Goal: Task Accomplishment & Management: Manage account settings

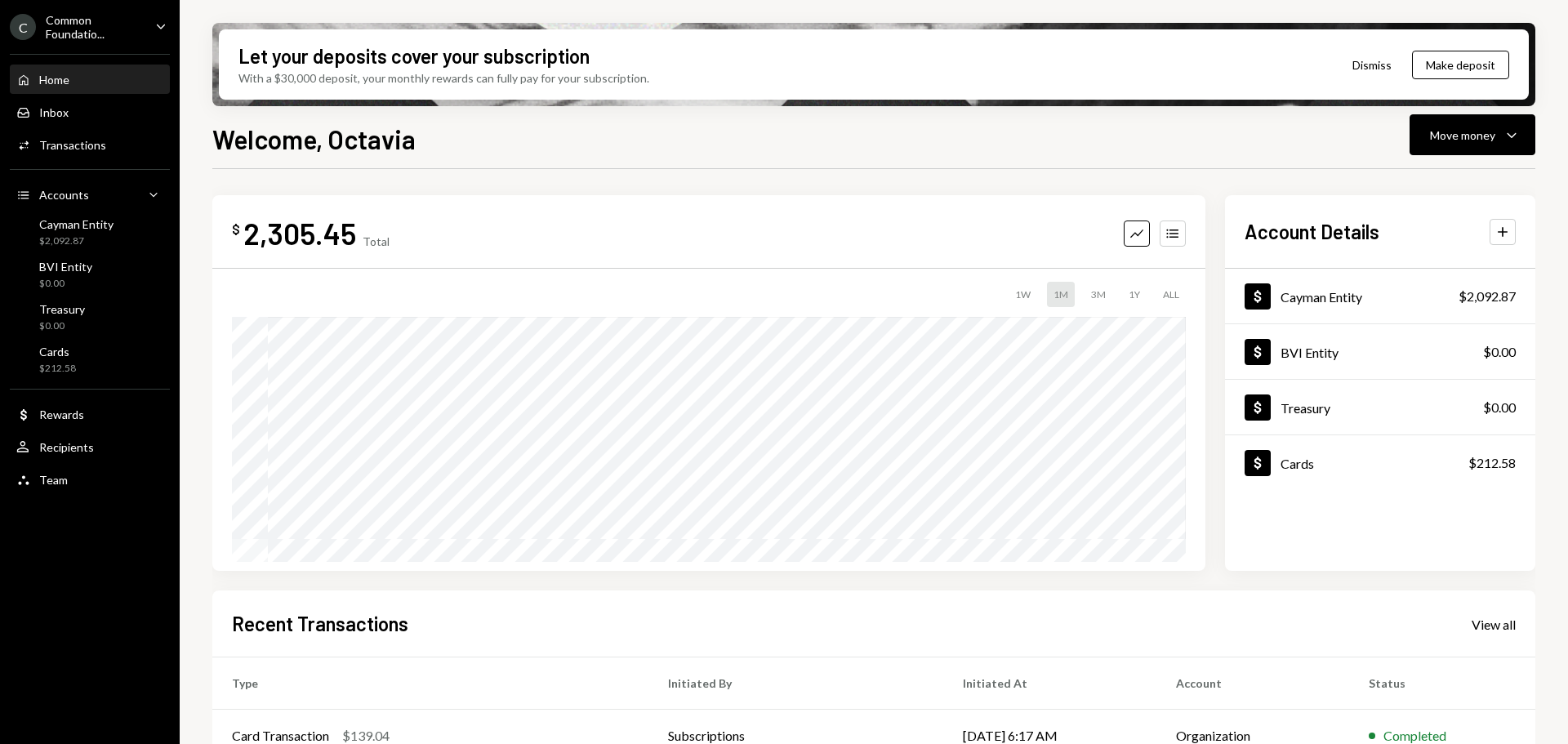
click at [148, 26] on div "C Common Foundatio... Caret Down" at bounding box center [89, 27] width 180 height 28
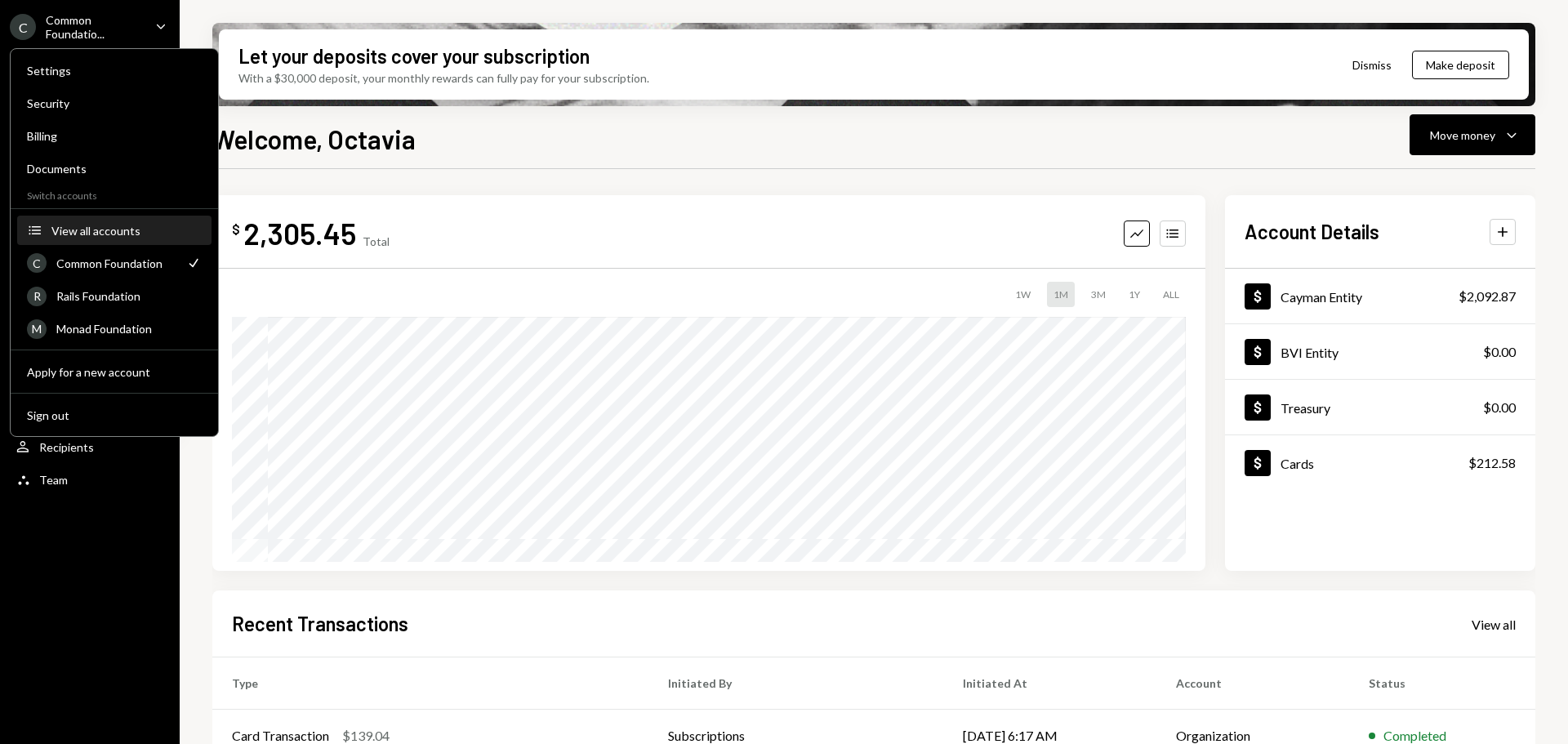
click at [131, 228] on div "View all accounts" at bounding box center [126, 231] width 150 height 14
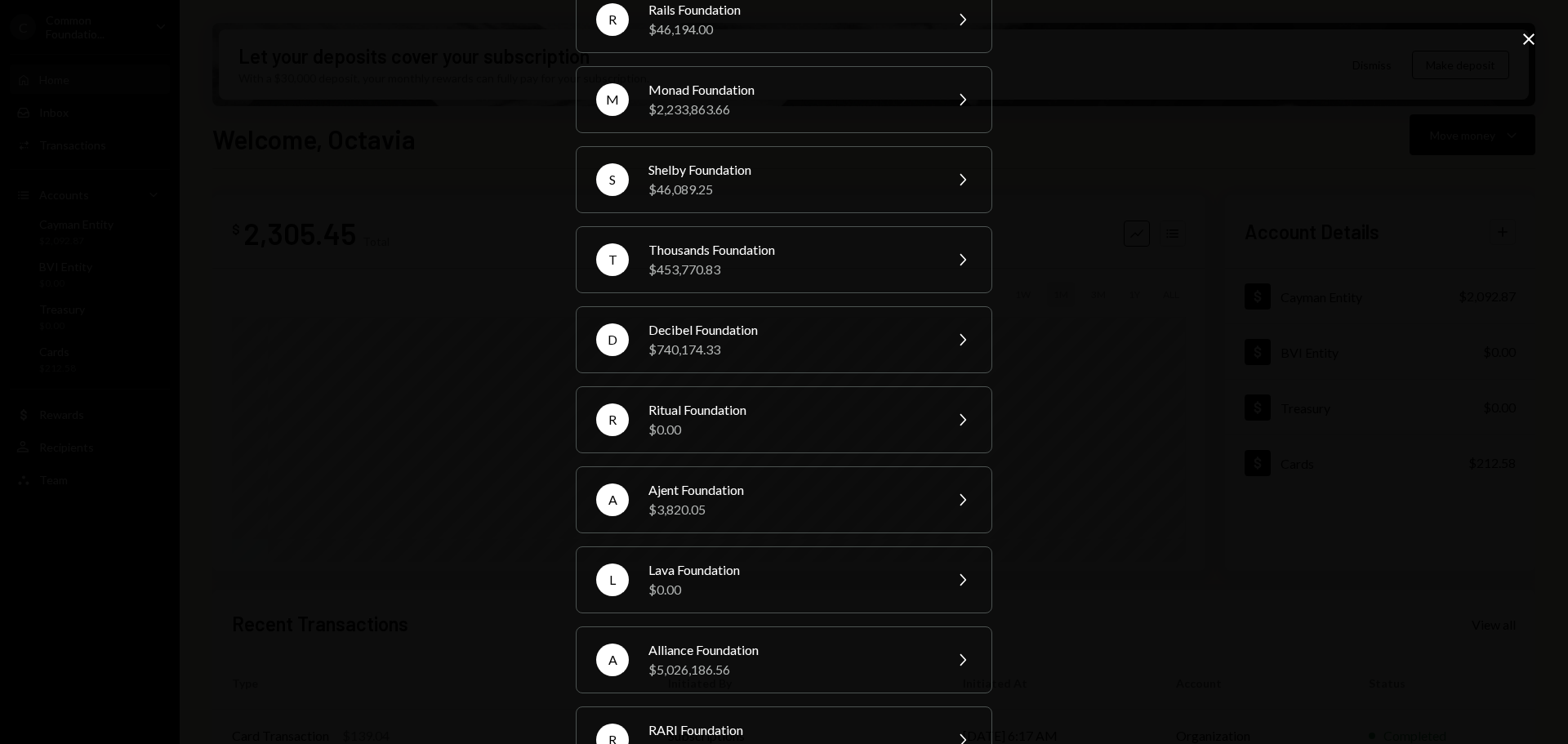
scroll to position [219, 0]
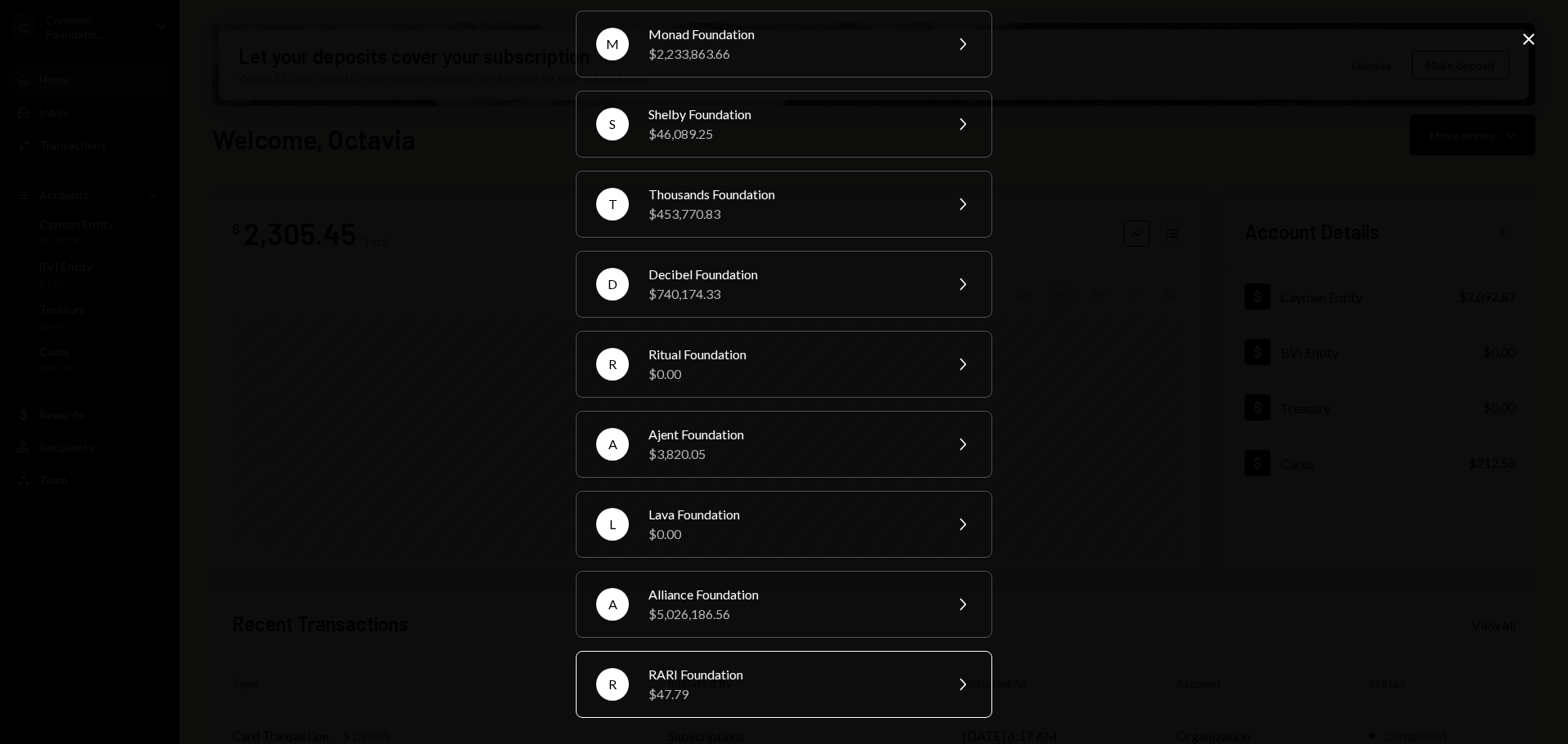
click at [765, 683] on div "RARI Foundation" at bounding box center [790, 675] width 284 height 20
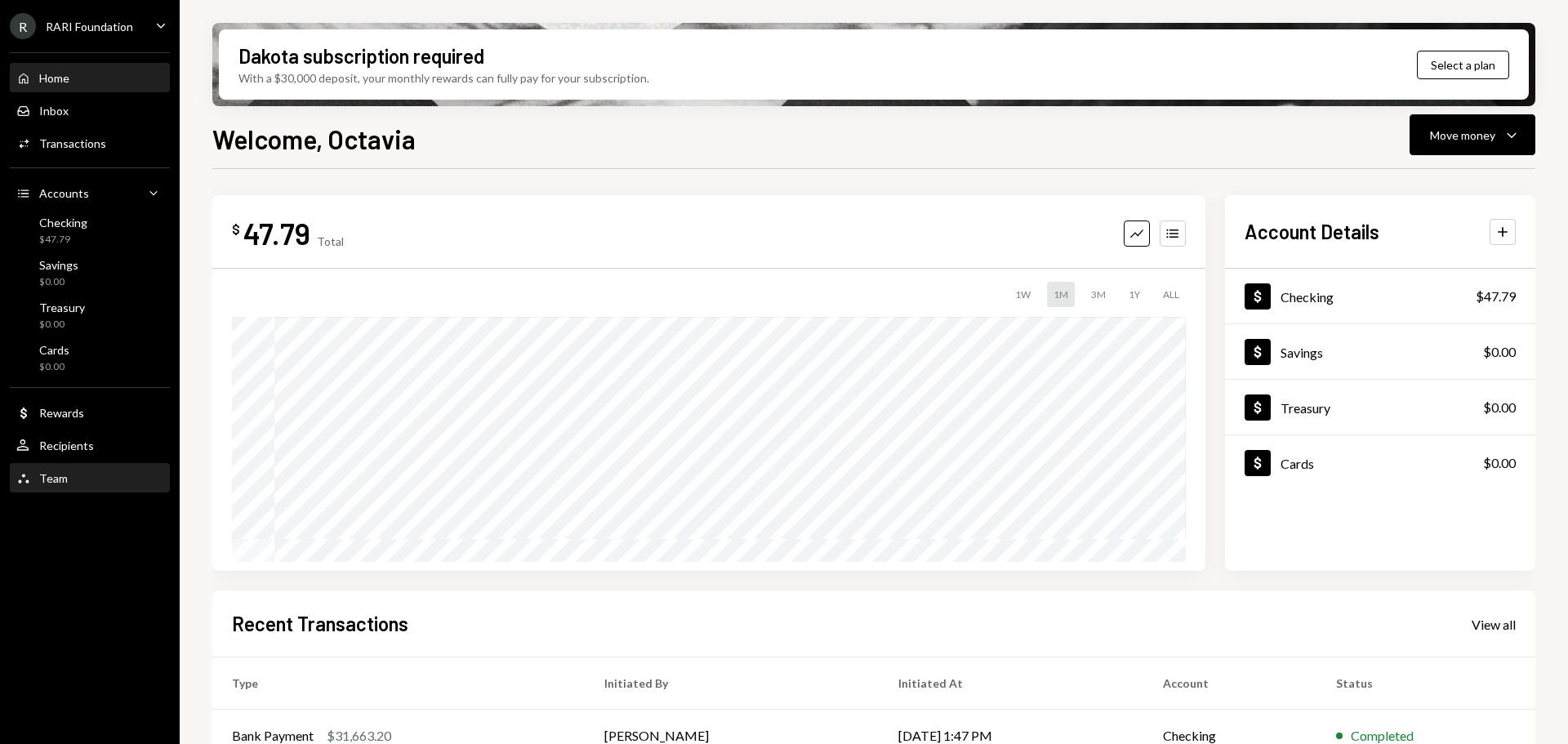
click at [77, 487] on div "Team Team" at bounding box center [89, 478] width 147 height 28
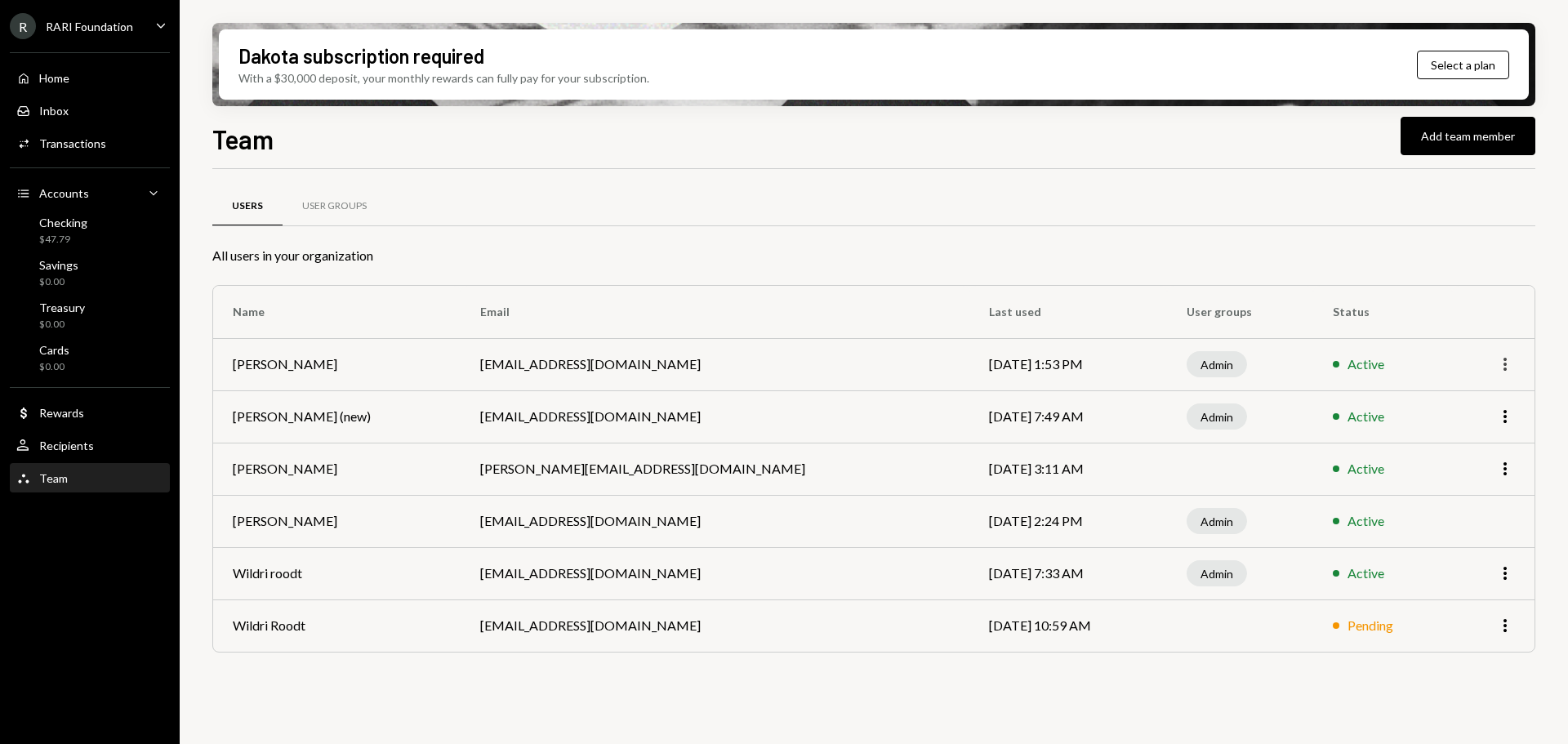
click at [1503, 358] on icon "More" at bounding box center [1505, 364] width 20 height 20
click at [1459, 425] on div "Remove" at bounding box center [1467, 427] width 82 height 29
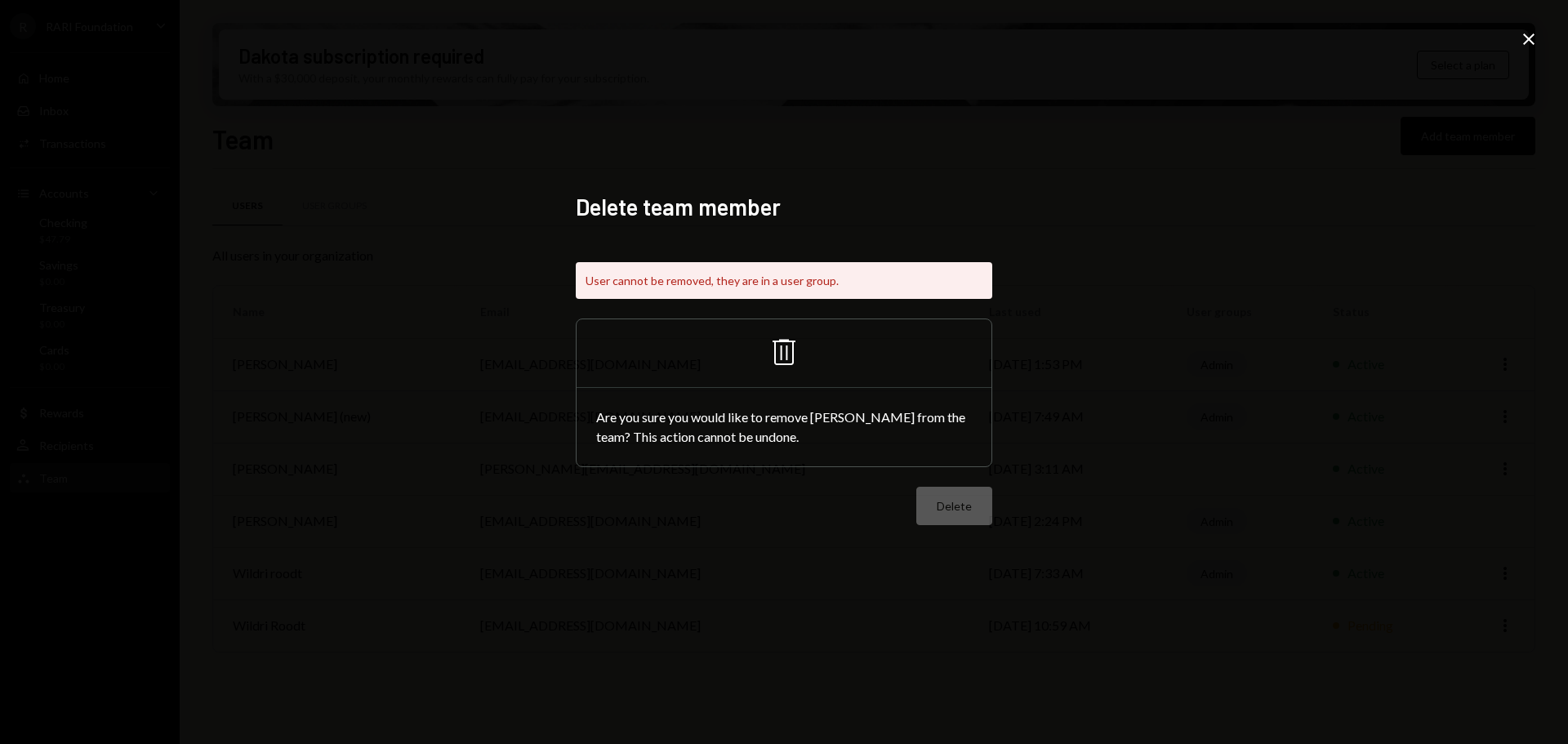
drag, startPoint x: 1526, startPoint y: 35, endPoint x: 1476, endPoint y: 48, distance: 51.7
click at [1526, 35] on icon "Close" at bounding box center [1528, 39] width 20 height 20
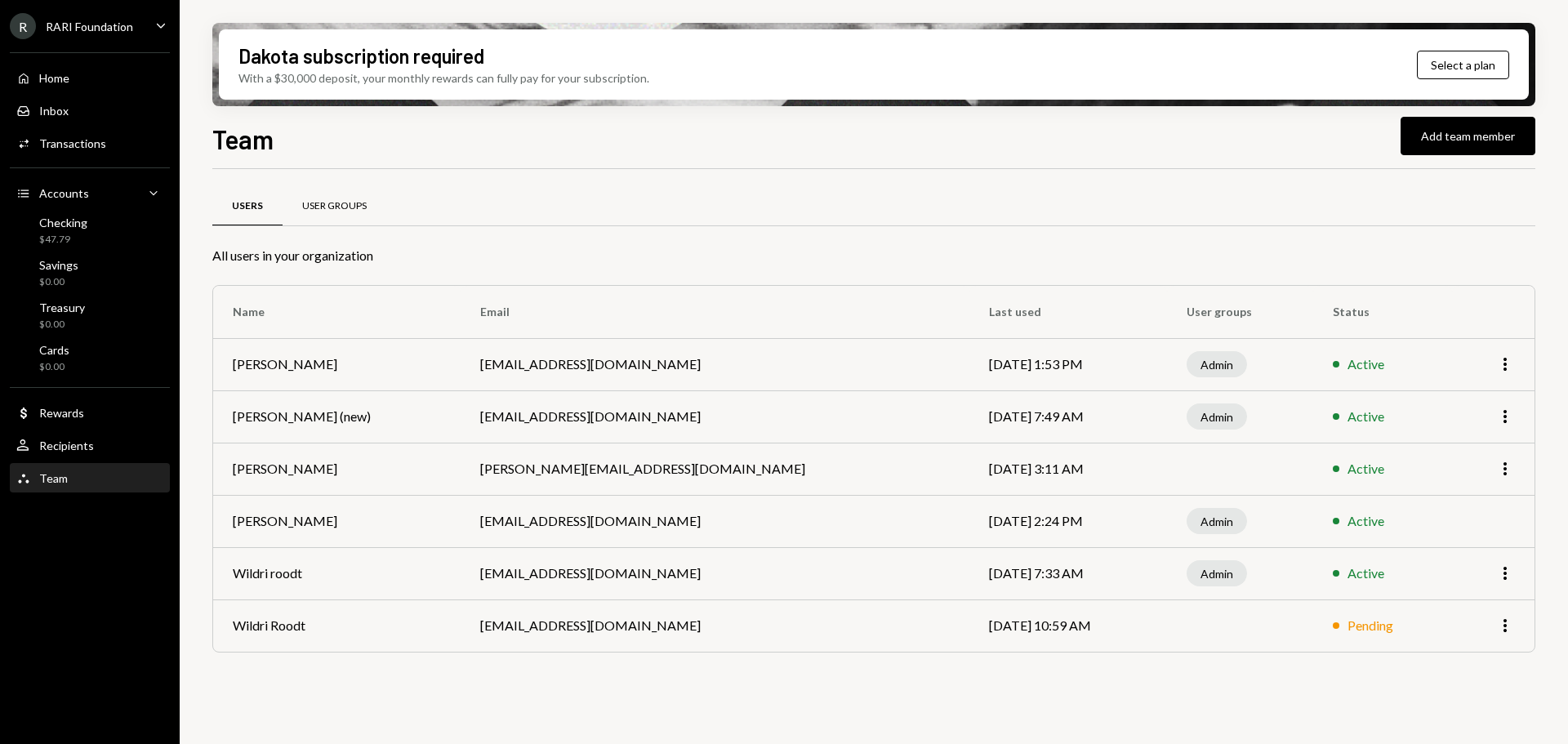
click at [328, 214] on div "User Groups" at bounding box center [335, 206] width 104 height 39
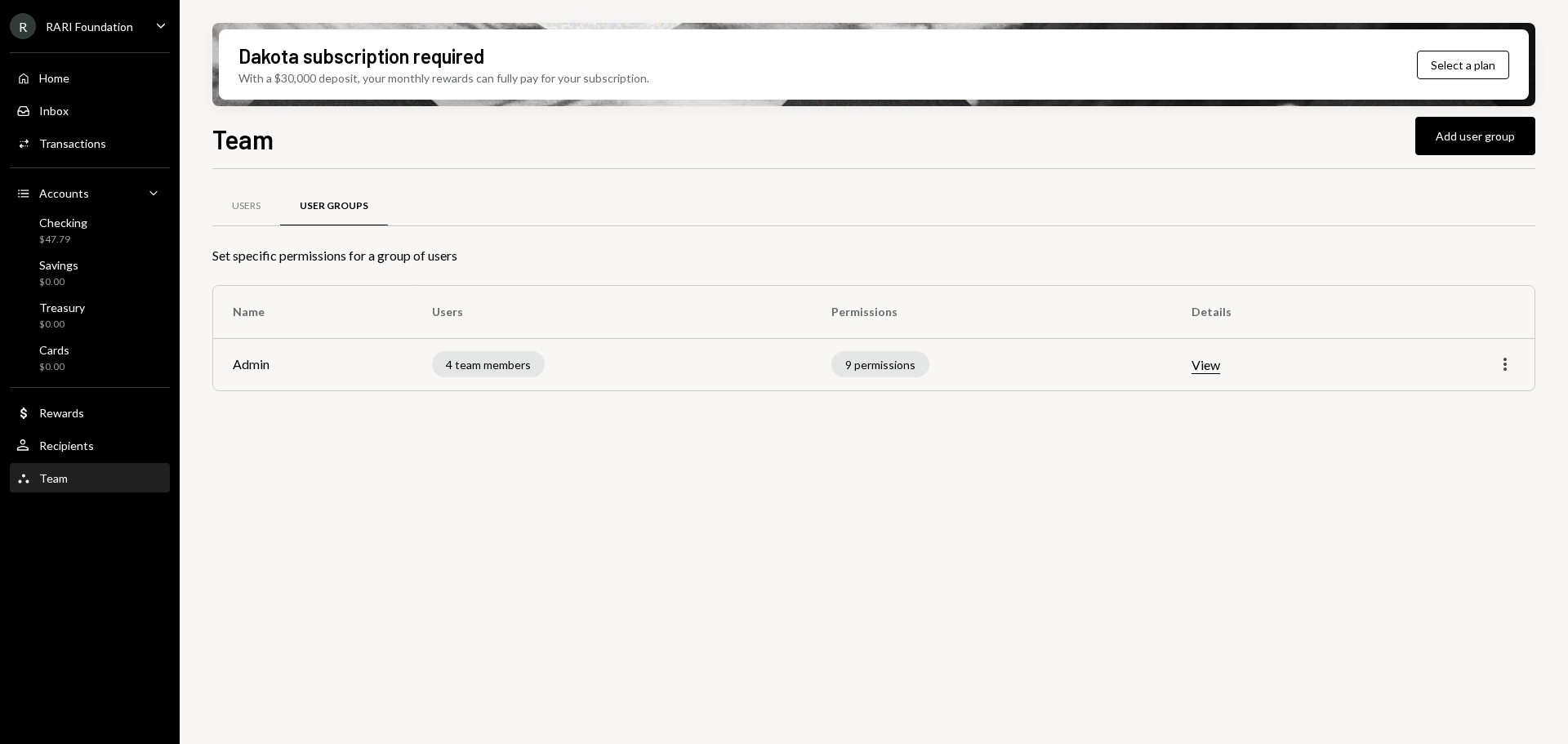
click at [1513, 360] on icon "More" at bounding box center [1505, 364] width 20 height 20
click at [1443, 393] on div "Edit" at bounding box center [1467, 398] width 82 height 29
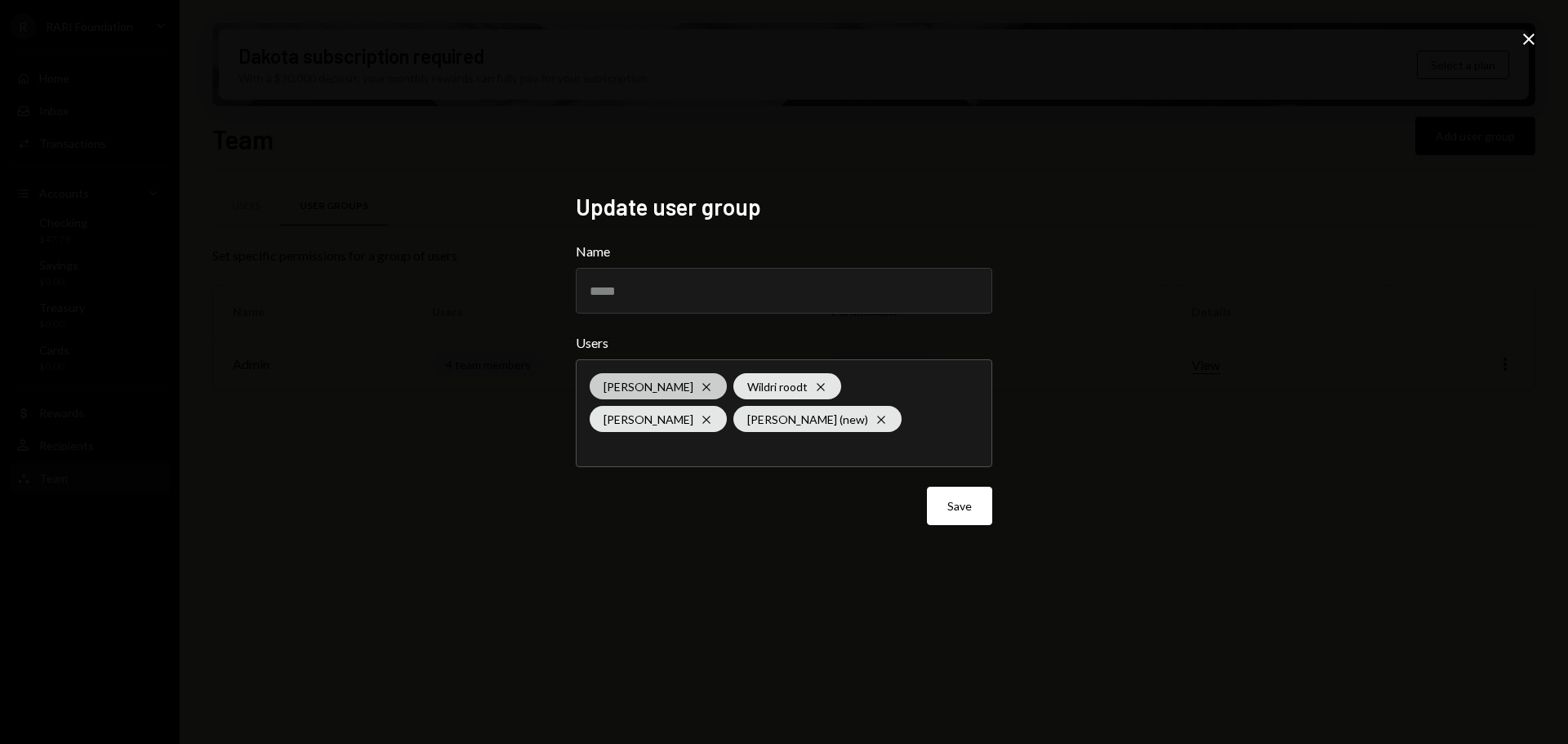
click at [699, 385] on div "Bryce Howarth Cross" at bounding box center [658, 386] width 137 height 26
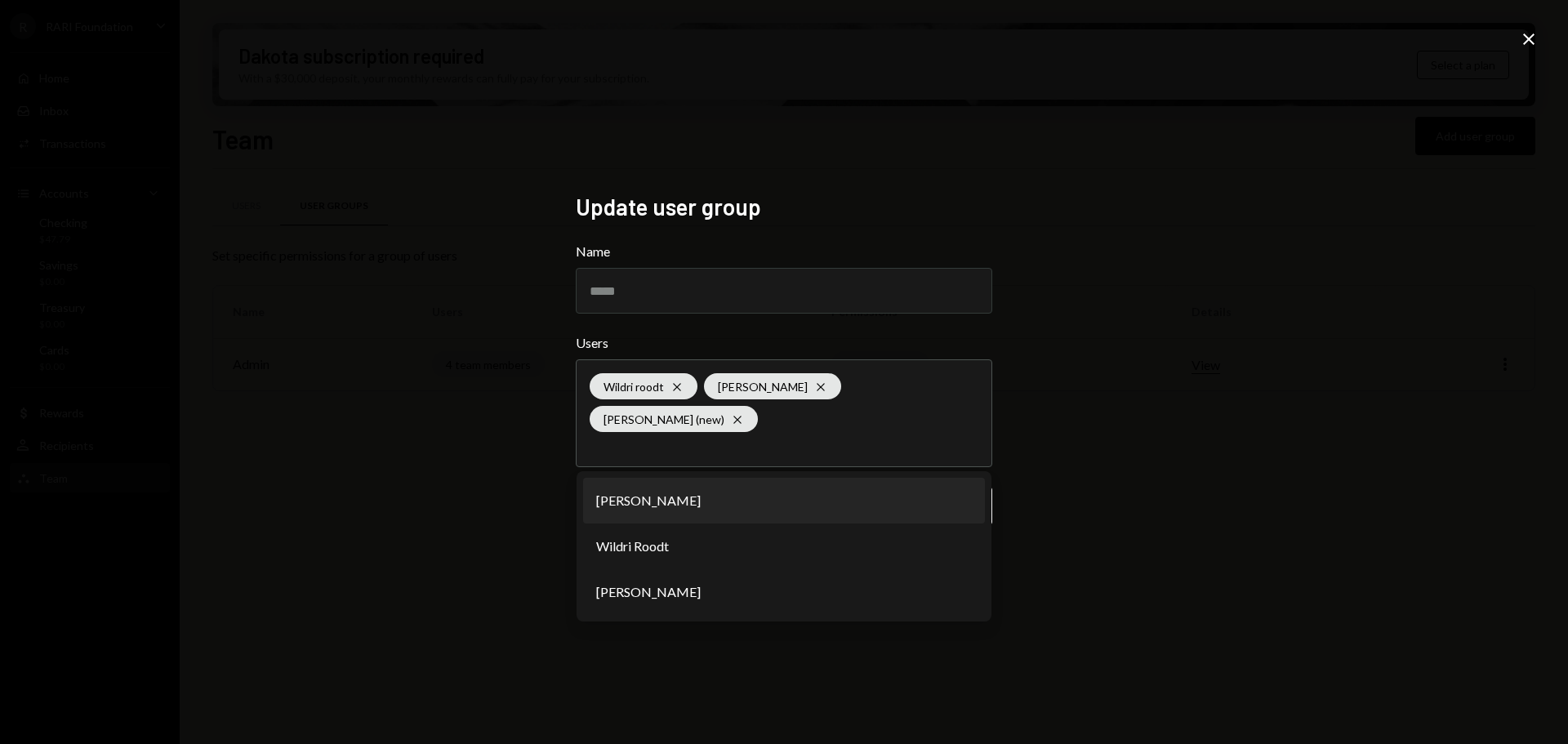
click at [1355, 301] on div "Update user group Name ***** Users Wildri roodt Cross Octavia Tenga Cross Kagis…" at bounding box center [784, 372] width 1568 height 744
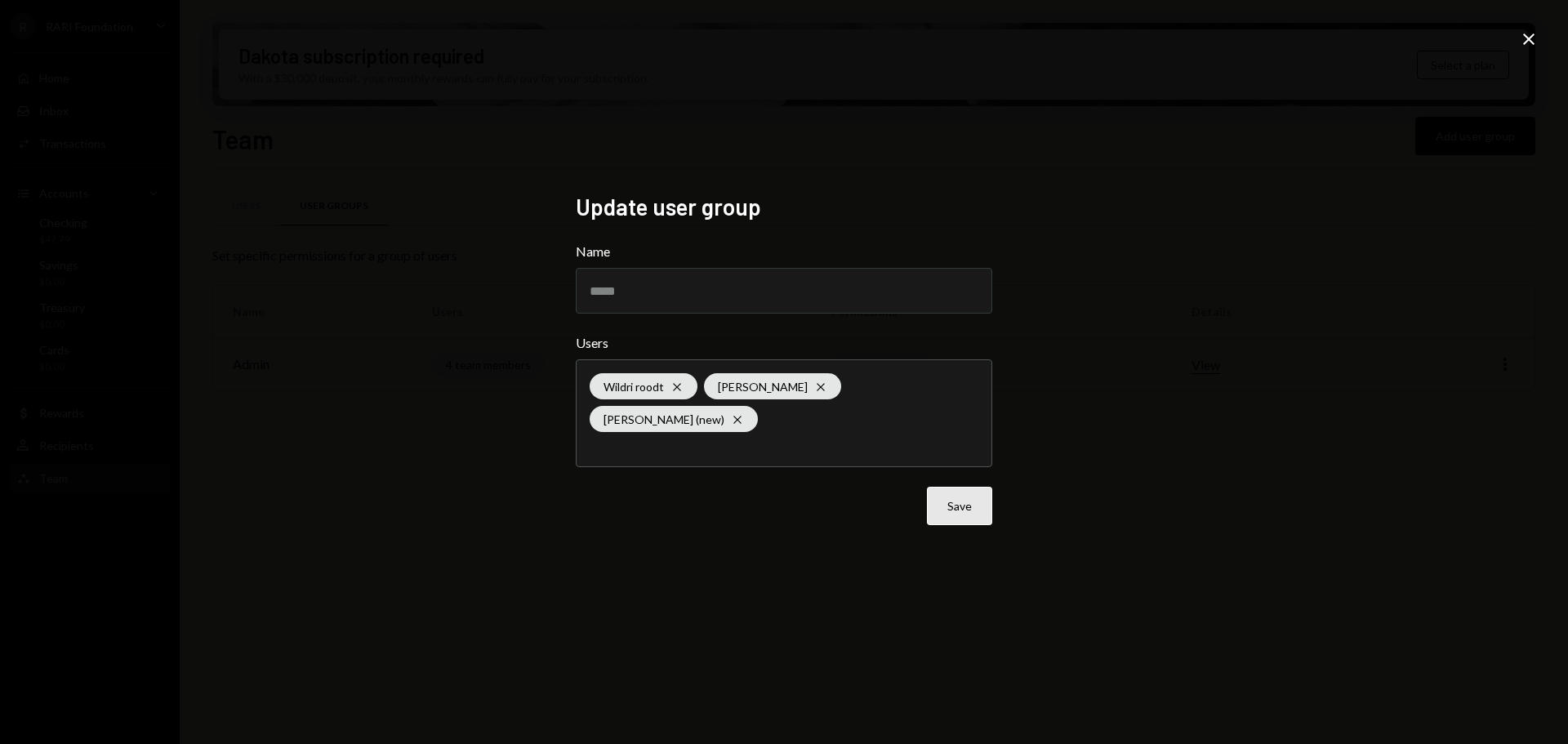
click at [968, 491] on button "Save" at bounding box center [959, 506] width 65 height 38
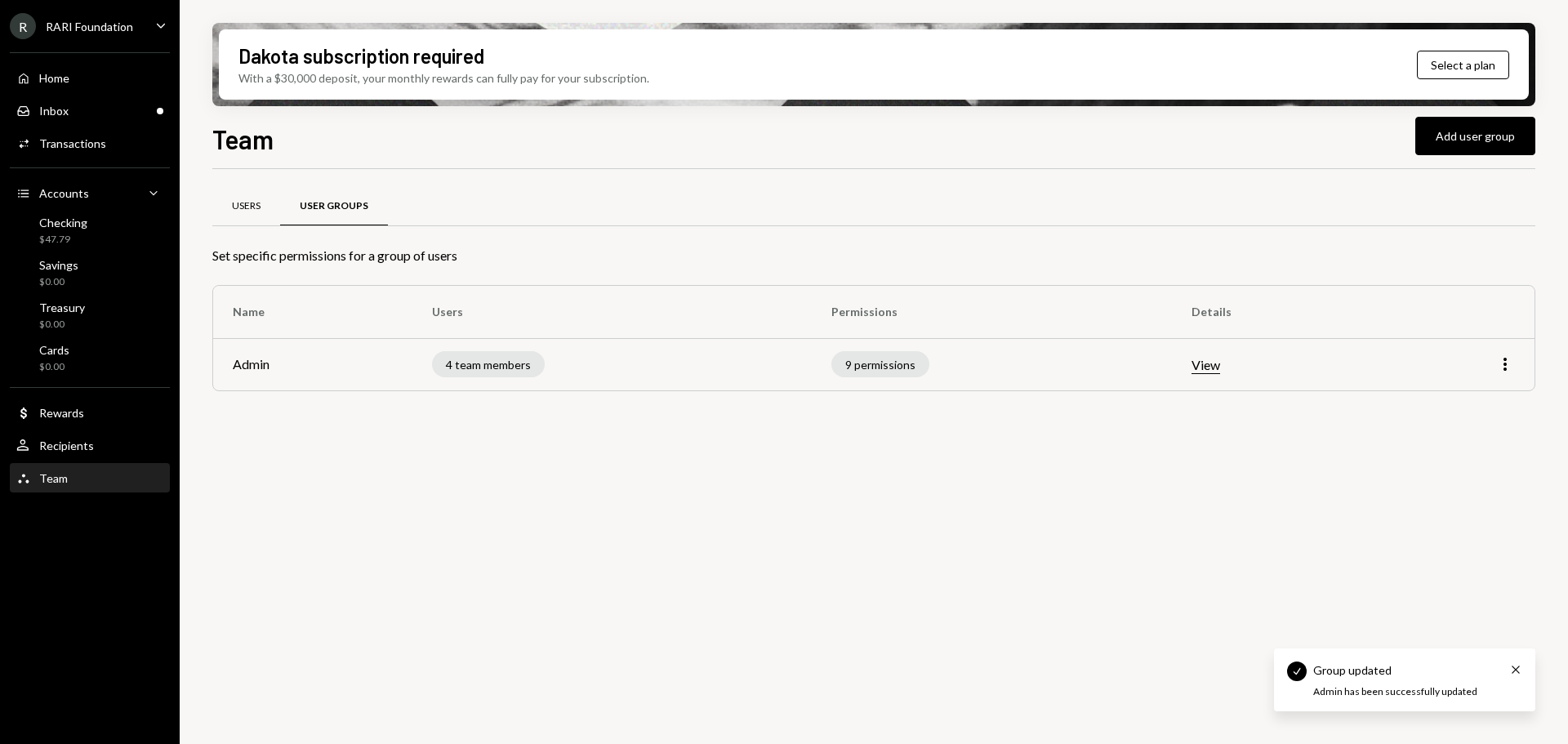
click at [237, 201] on div "Users" at bounding box center [246, 207] width 29 height 14
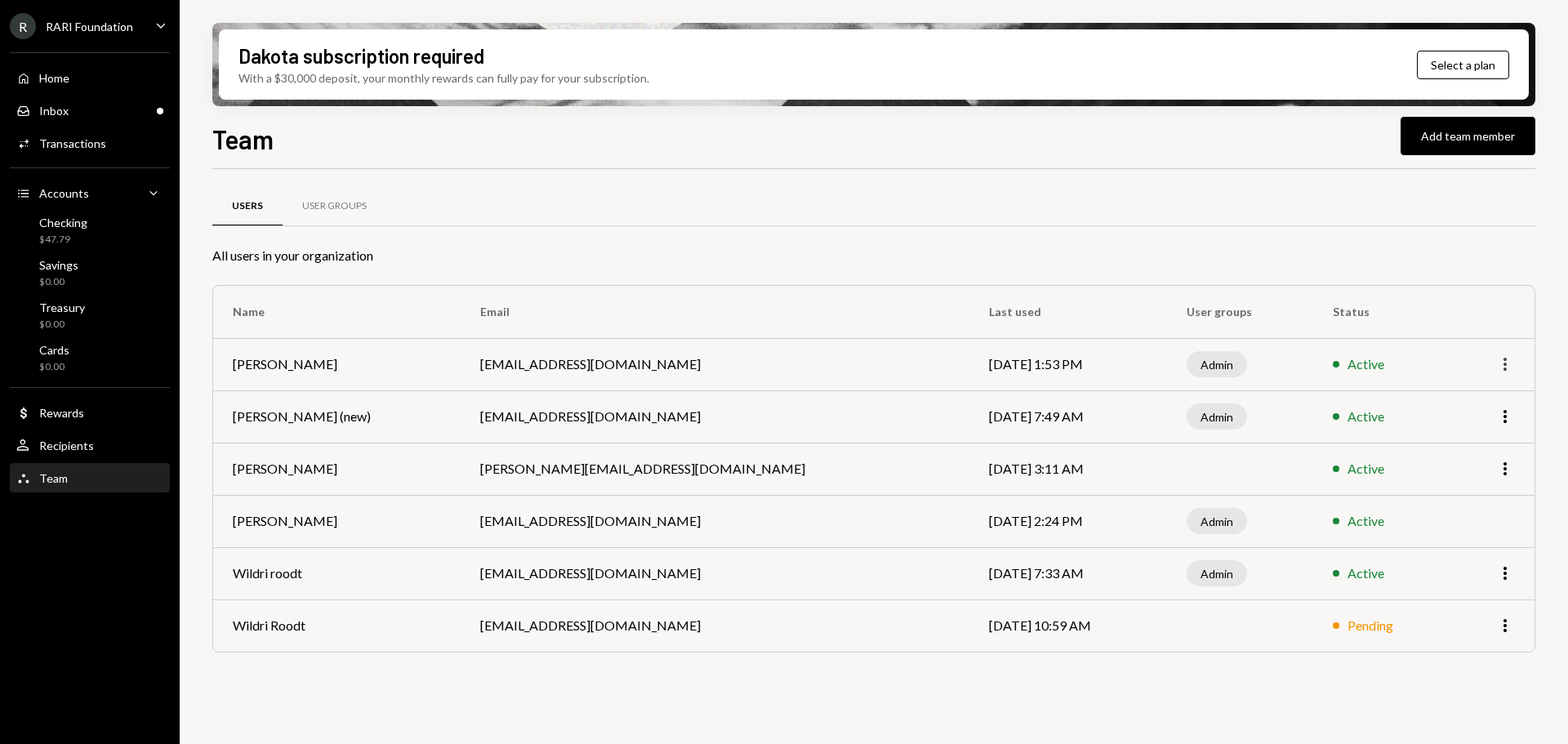
click at [1509, 363] on icon "More" at bounding box center [1505, 364] width 20 height 20
click at [1466, 425] on div "Remove" at bounding box center [1467, 427] width 82 height 29
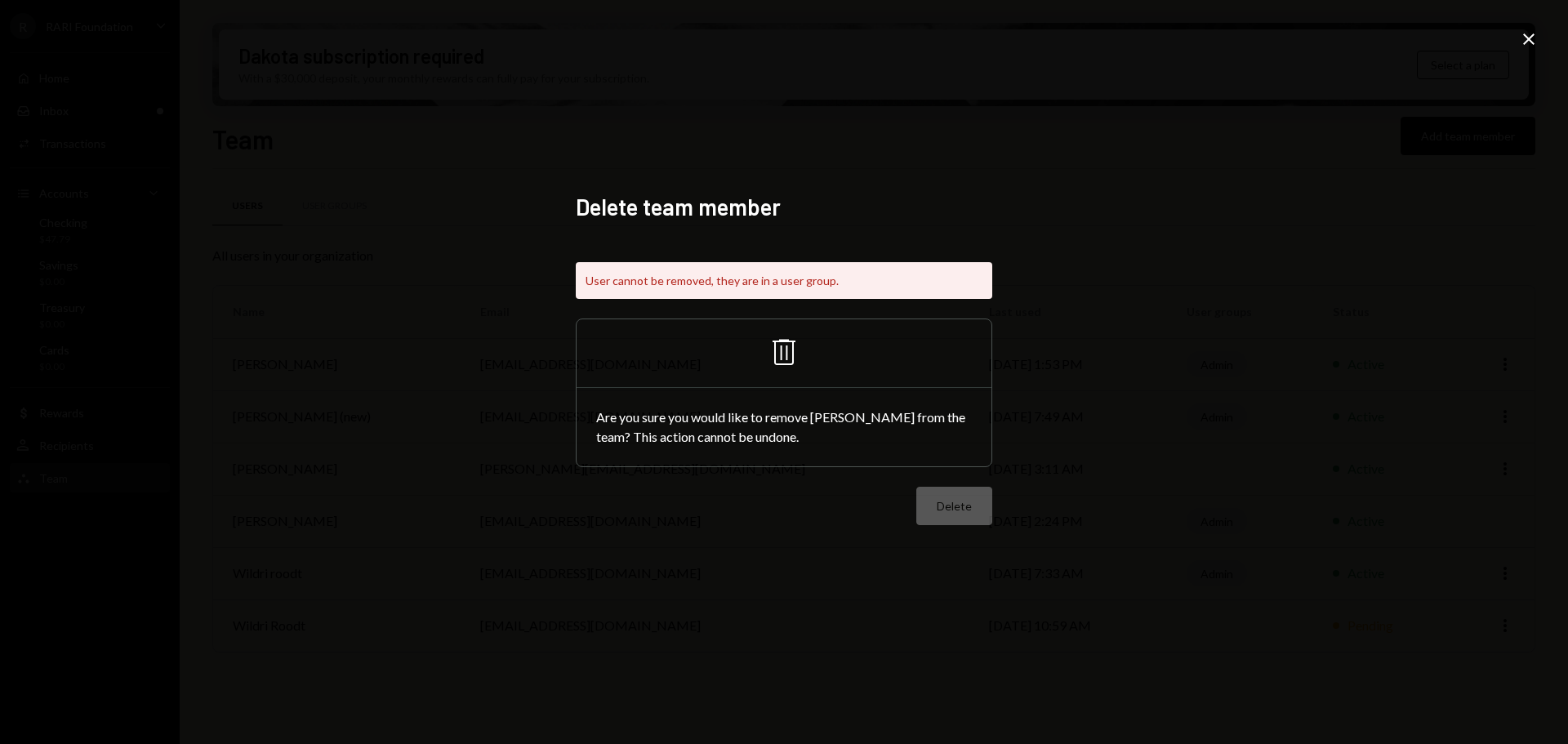
drag, startPoint x: 1530, startPoint y: 35, endPoint x: 938, endPoint y: 76, distance: 593.4
click at [1529, 35] on icon "Close" at bounding box center [1528, 39] width 20 height 20
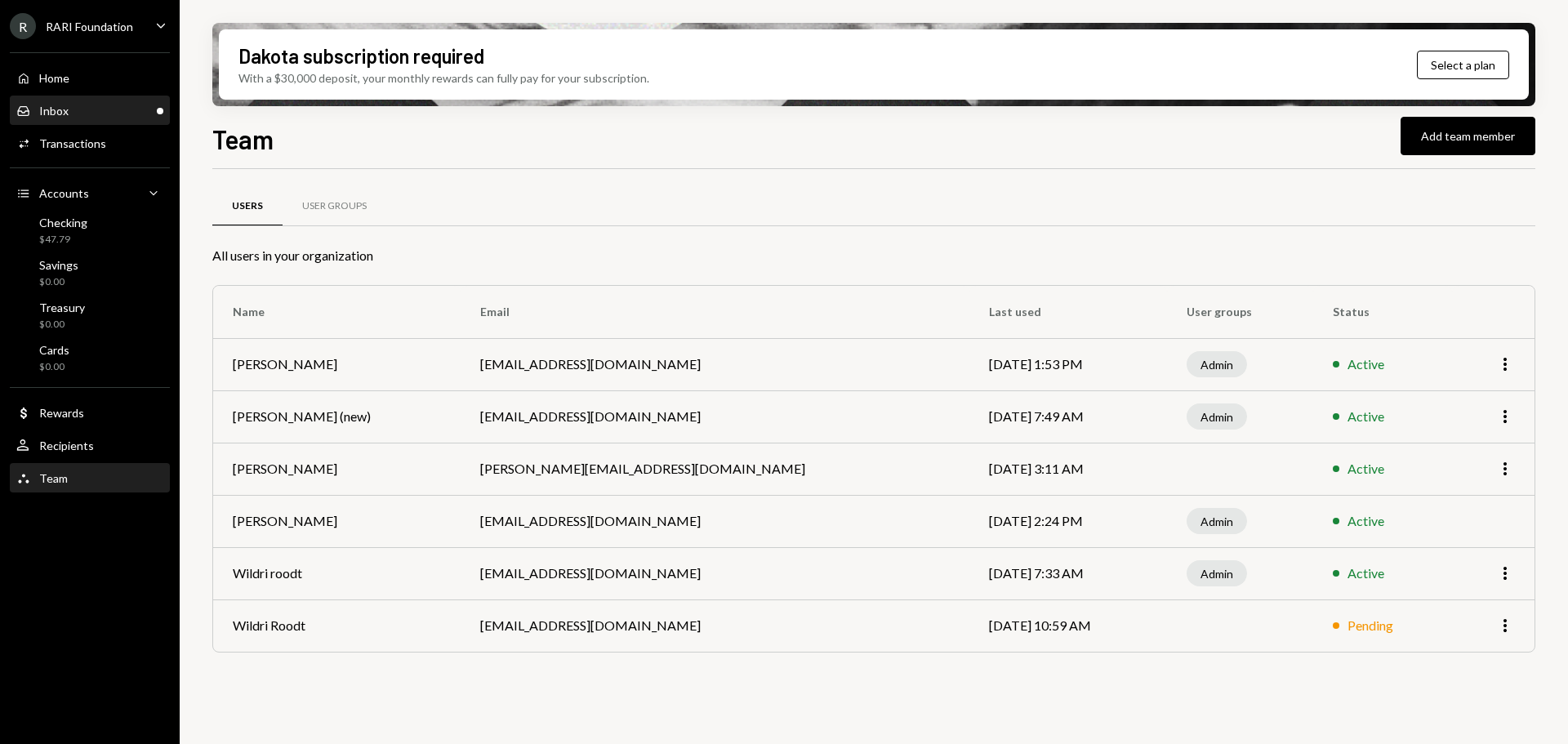
click at [37, 99] on div "Inbox Inbox" at bounding box center [89, 111] width 147 height 28
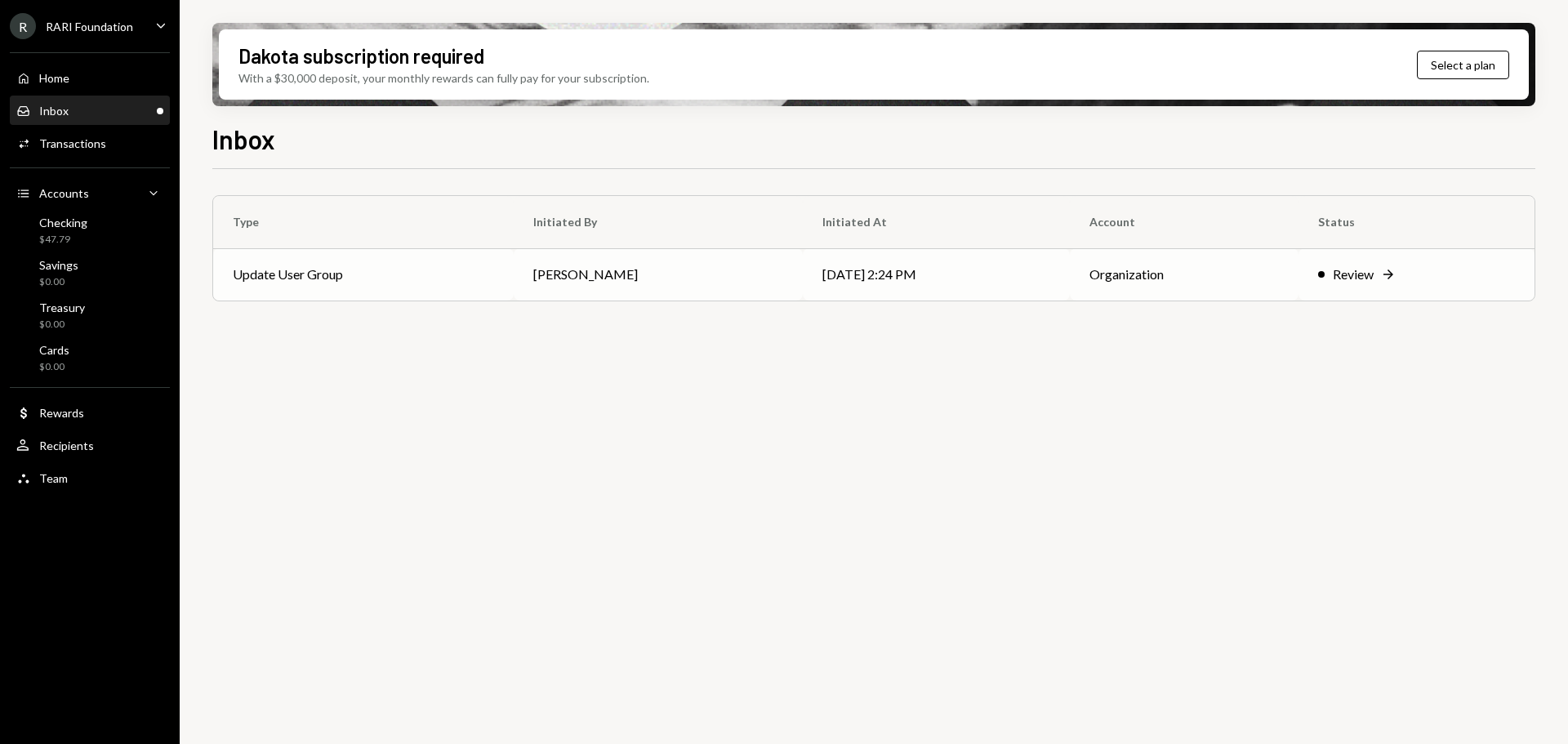
click at [752, 260] on td "Octavia Tenga" at bounding box center [658, 274] width 289 height 52
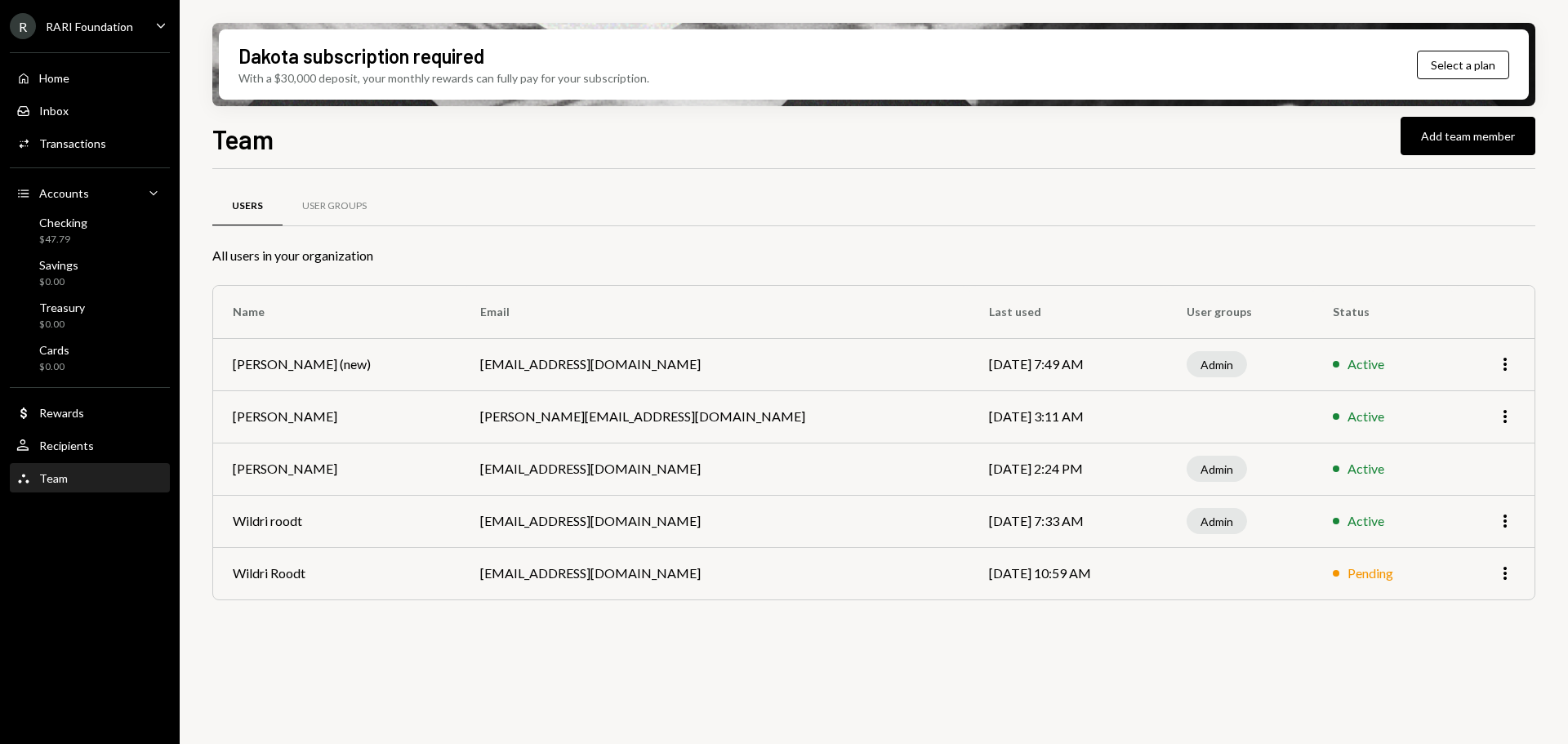
click at [629, 148] on div "Team Add team member" at bounding box center [874, 136] width 1322 height 36
